Goal: Transaction & Acquisition: Purchase product/service

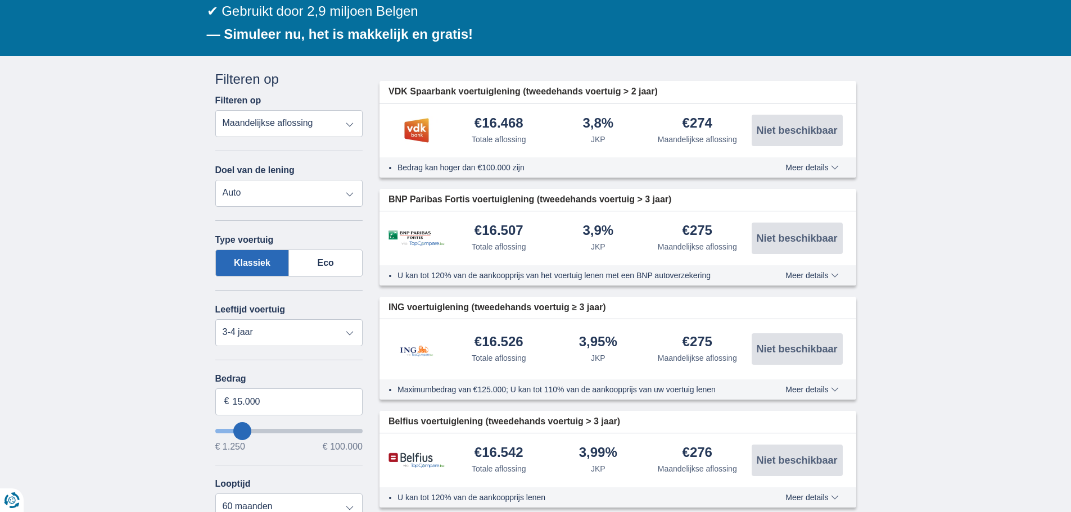
scroll to position [190, 0]
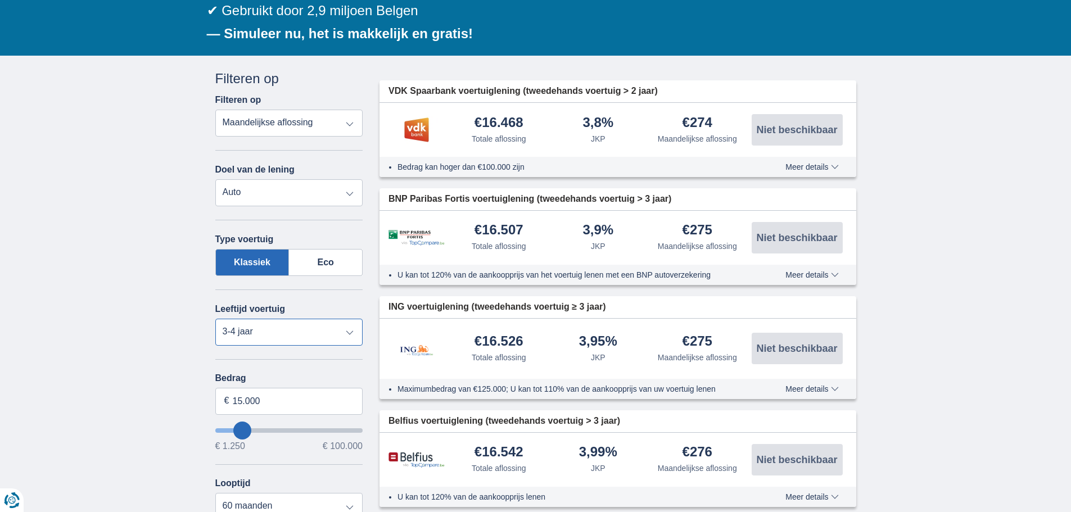
click at [277, 327] on select "Nieuw 0-1 jaar 1-2 jaar 2-3 jaar 3-4 jaar 4-5 jaar 5+ jaar" at bounding box center [289, 332] width 148 height 27
select select "2-3"
click at [215, 319] on select "Nieuw 0-1 jaar 1-2 jaar 2-3 jaar 3-4 jaar 4-5 jaar 5+ jaar" at bounding box center [289, 332] width 148 height 27
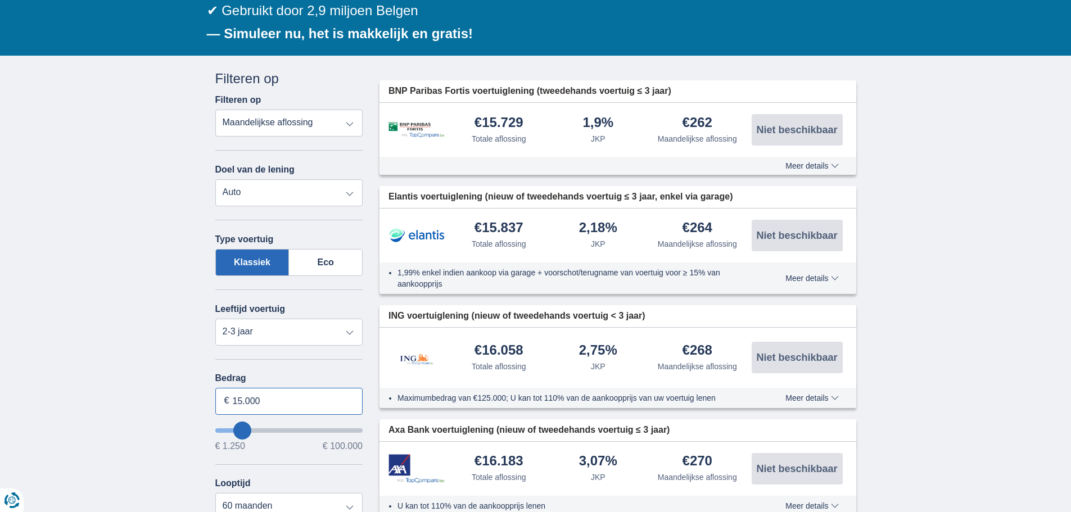
click at [263, 398] on input "15.000" at bounding box center [289, 401] width 148 height 27
type input "1"
type input "20.350"
type input "20250"
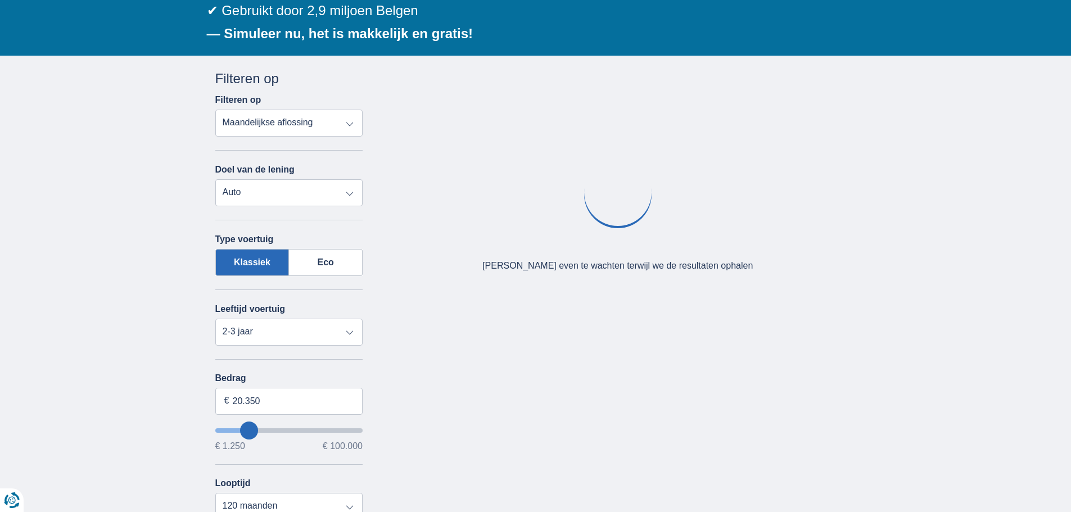
click at [129, 414] on div "× widget.non-eligible-application.title widget.non-eligible-application.text no…" at bounding box center [535, 413] width 1071 height 715
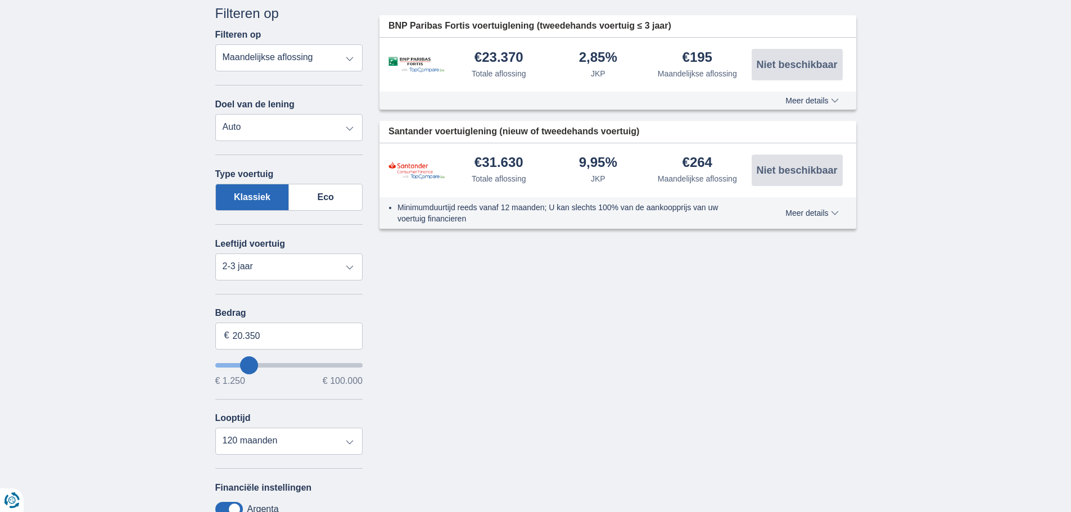
scroll to position [255, 0]
click at [352, 443] on select "12 maanden 18 maanden 24 maanden 30 maanden 36 maanden 42 maanden 48 maanden 60…" at bounding box center [289, 440] width 148 height 27
select select "60"
click at [215, 427] on select "12 maanden 18 maanden 24 maanden 30 maanden 36 maanden 42 maanden 48 maanden 60…" at bounding box center [289, 440] width 148 height 27
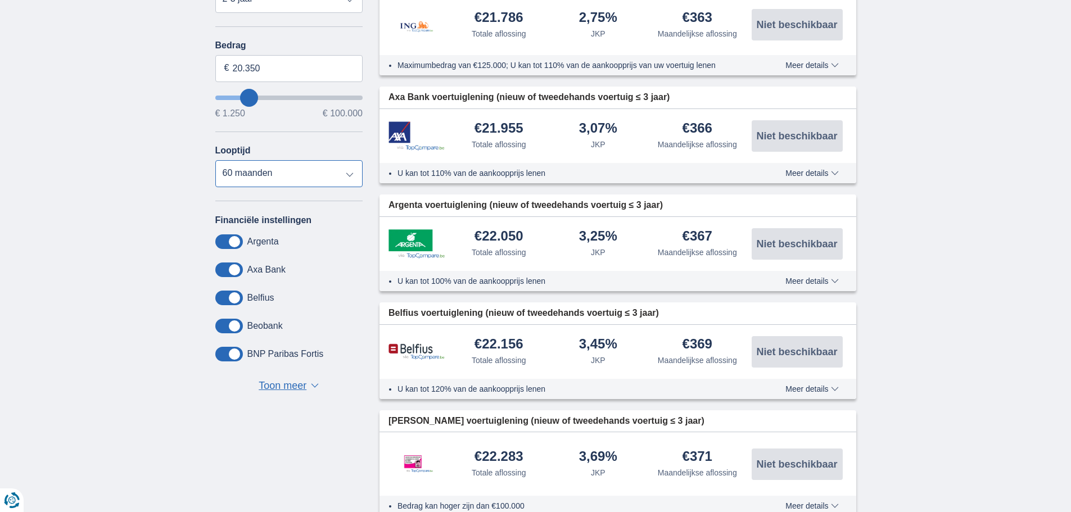
scroll to position [523, 0]
click at [283, 381] on span "Toon meer" at bounding box center [283, 385] width 48 height 15
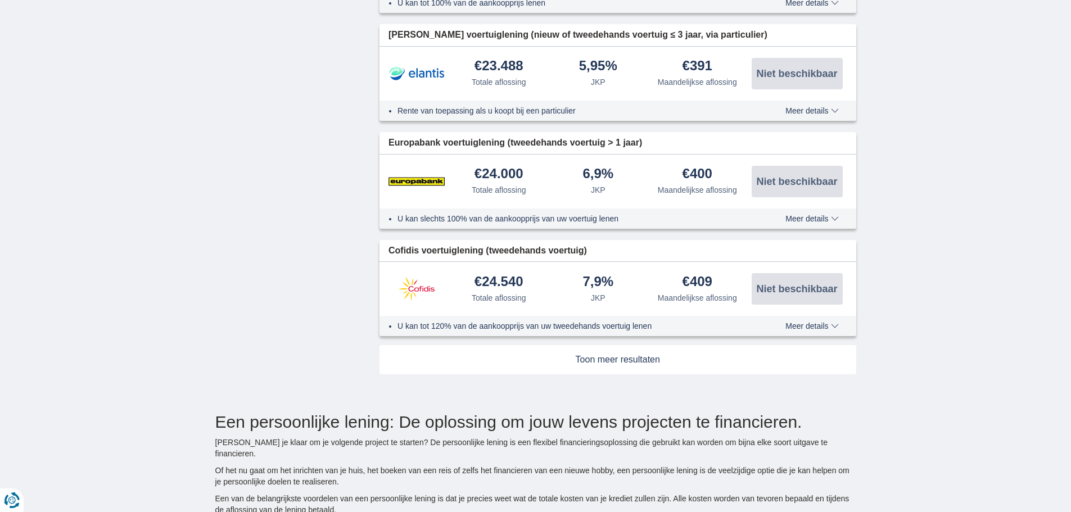
scroll to position [1788, 0]
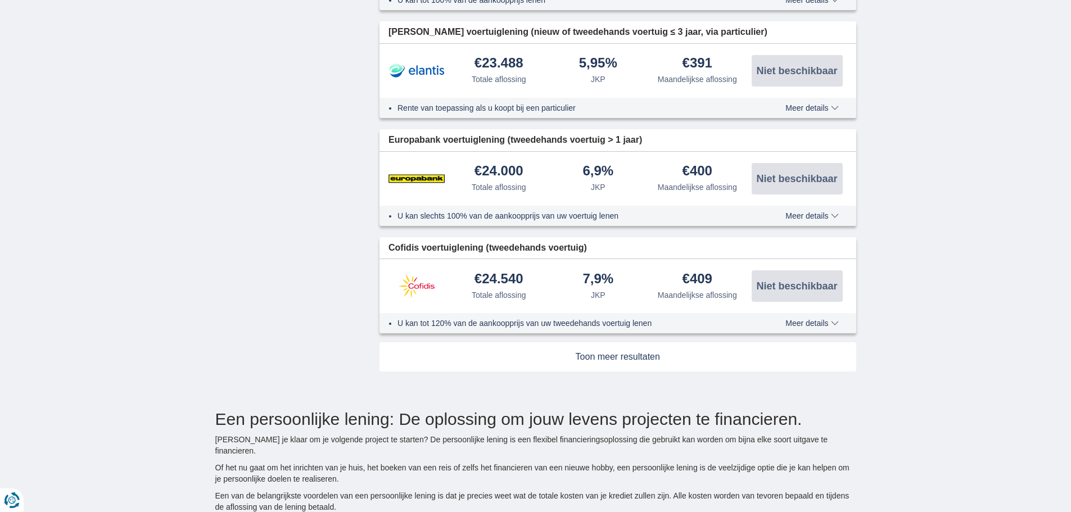
click at [585, 350] on link at bounding box center [618, 357] width 477 height 29
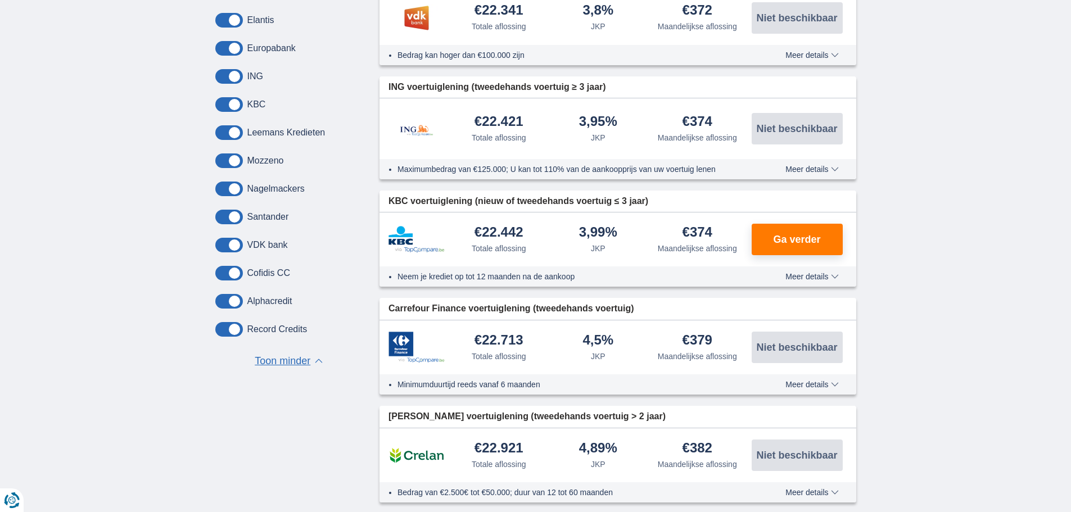
scroll to position [1081, 0]
click at [817, 274] on span "Meer details" at bounding box center [812, 277] width 53 height 8
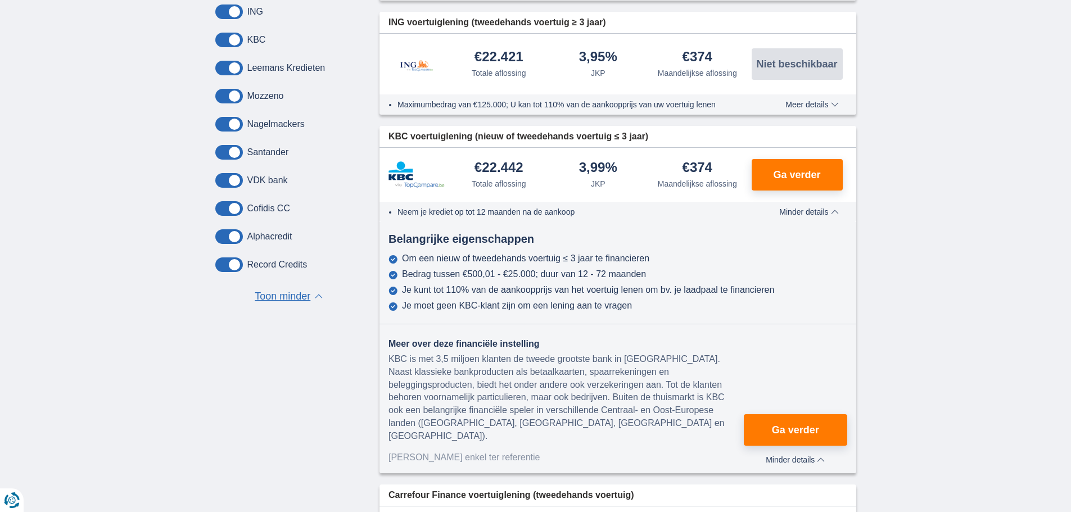
scroll to position [1157, 0]
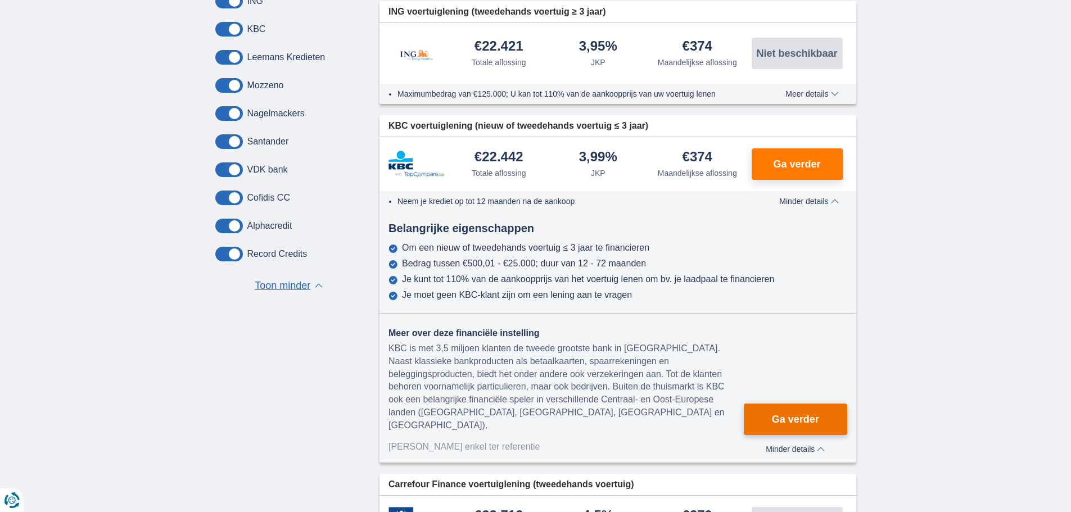
click at [796, 404] on button "Ga verder" at bounding box center [795, 419] width 103 height 31
